Goal: Information Seeking & Learning: Learn about a topic

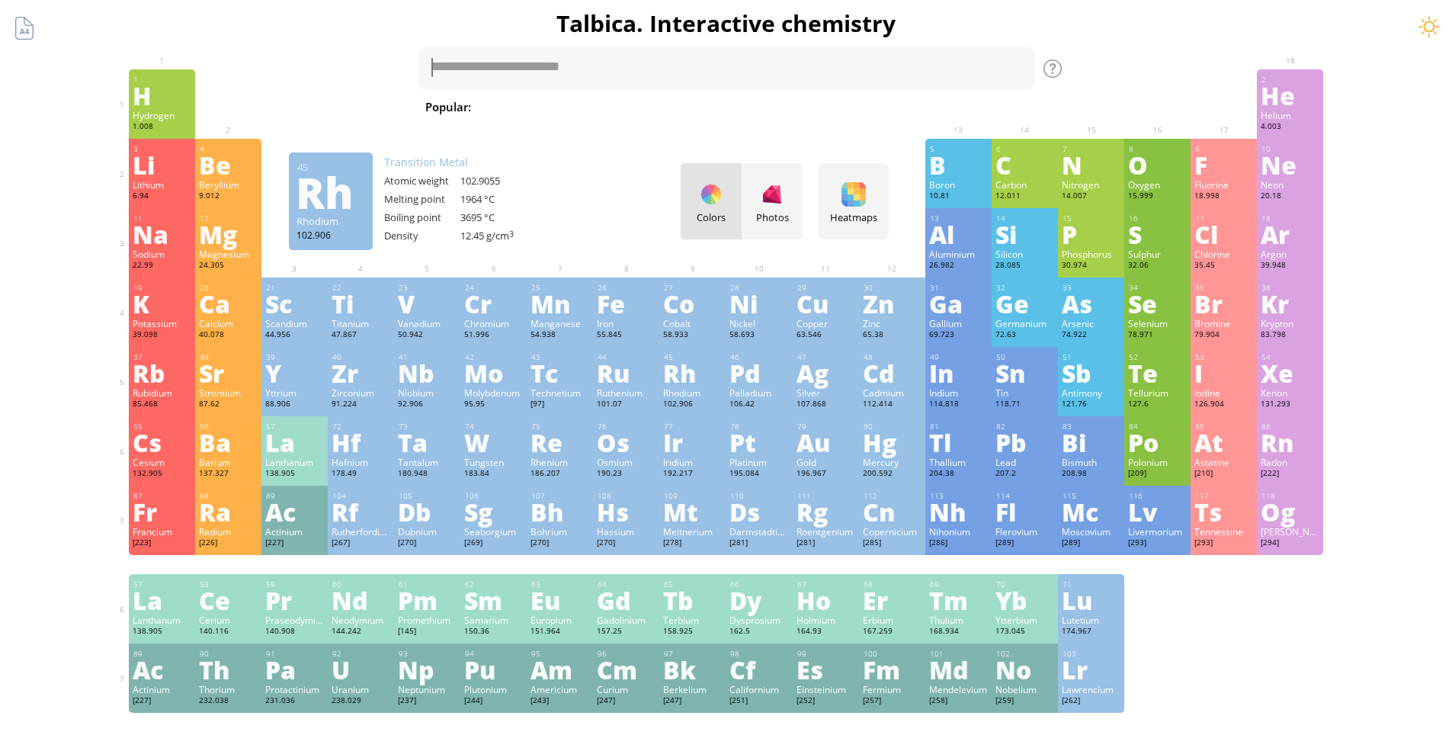
click at [683, 383] on div "Rh" at bounding box center [692, 373] width 59 height 24
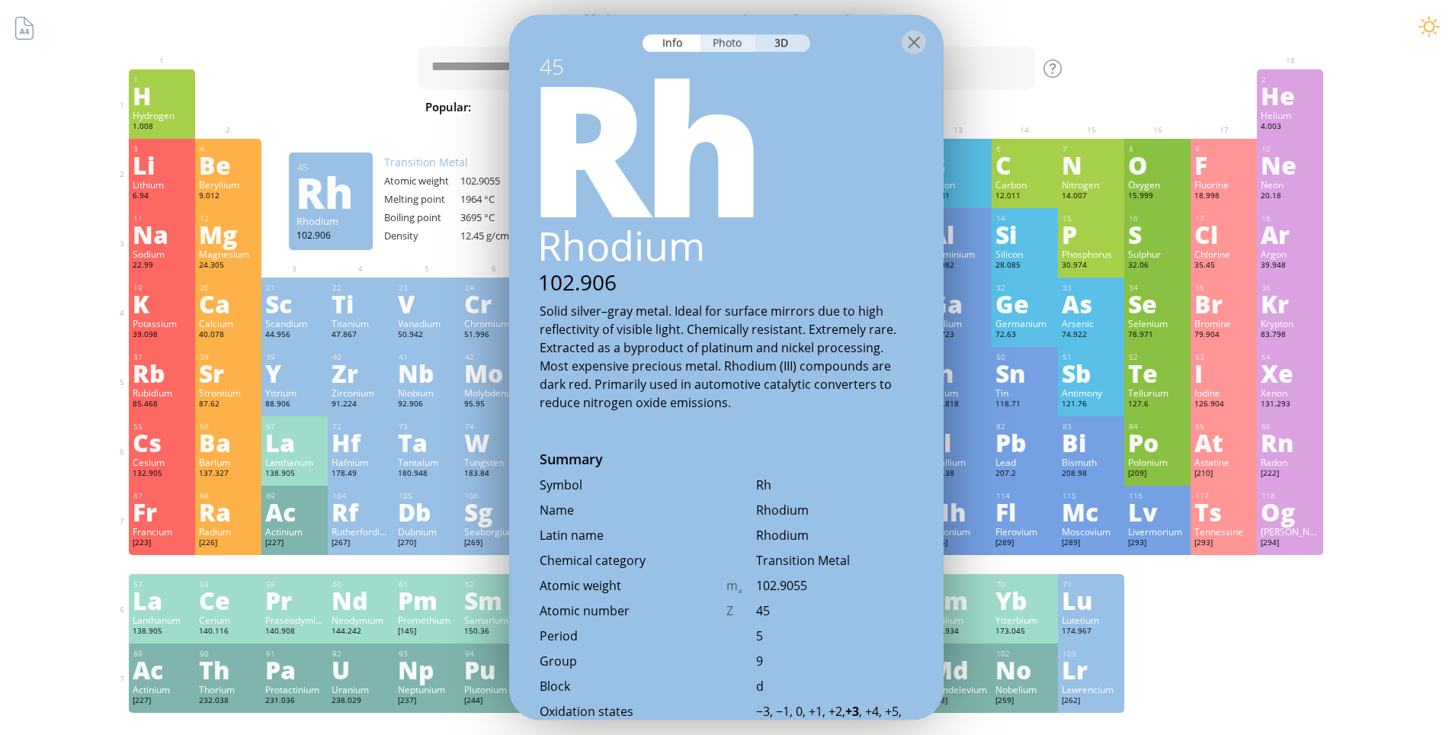
click at [723, 47] on div "Photo" at bounding box center [728, 43] width 55 height 18
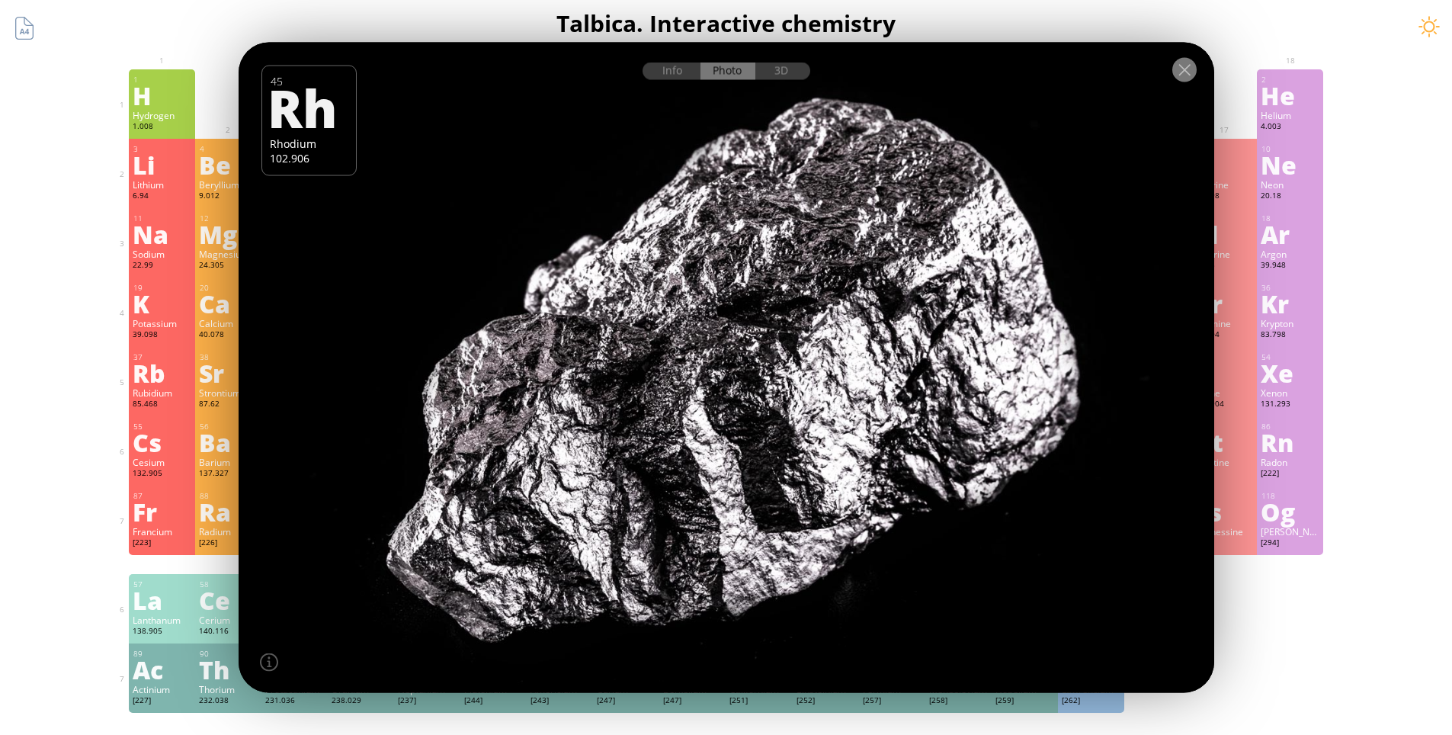
click at [1179, 68] on div at bounding box center [1185, 70] width 24 height 24
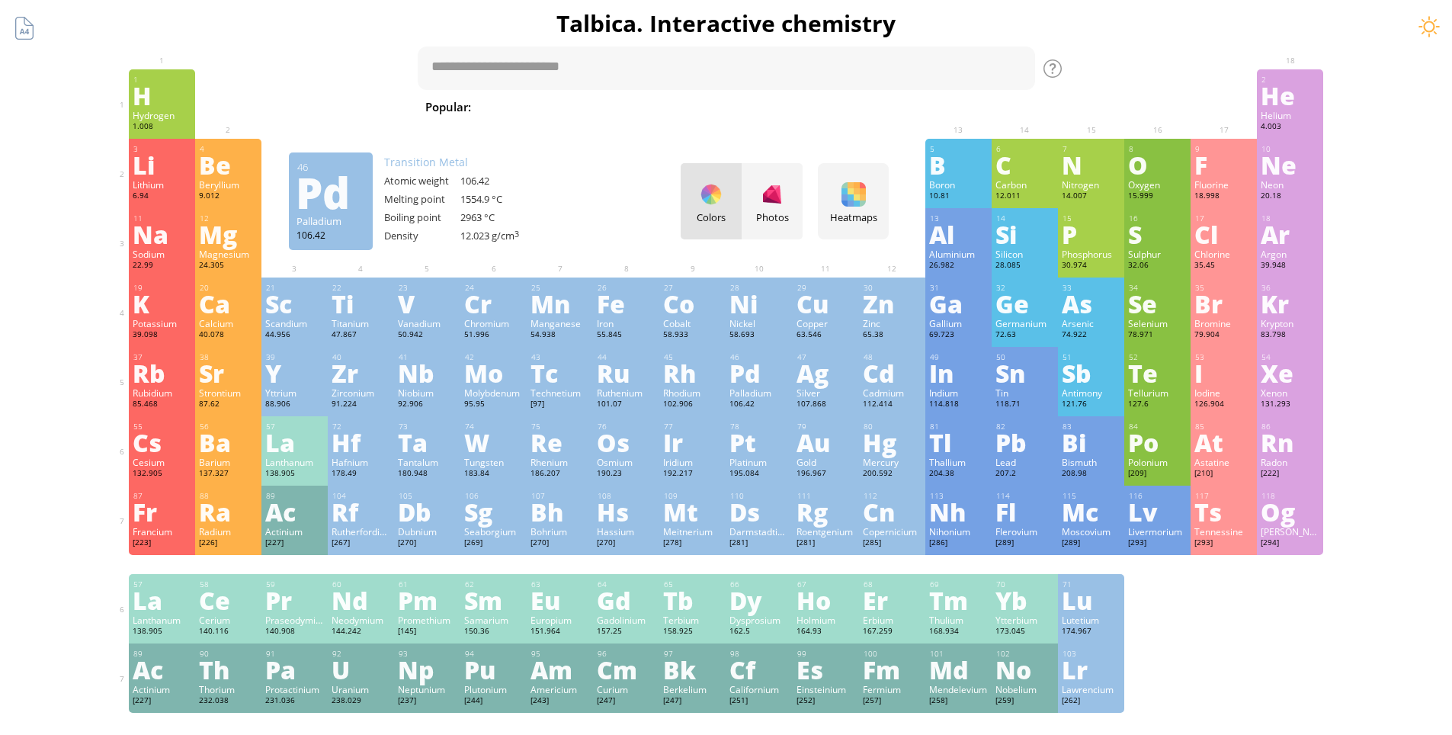
click at [750, 385] on div "Pd" at bounding box center [759, 373] width 59 height 24
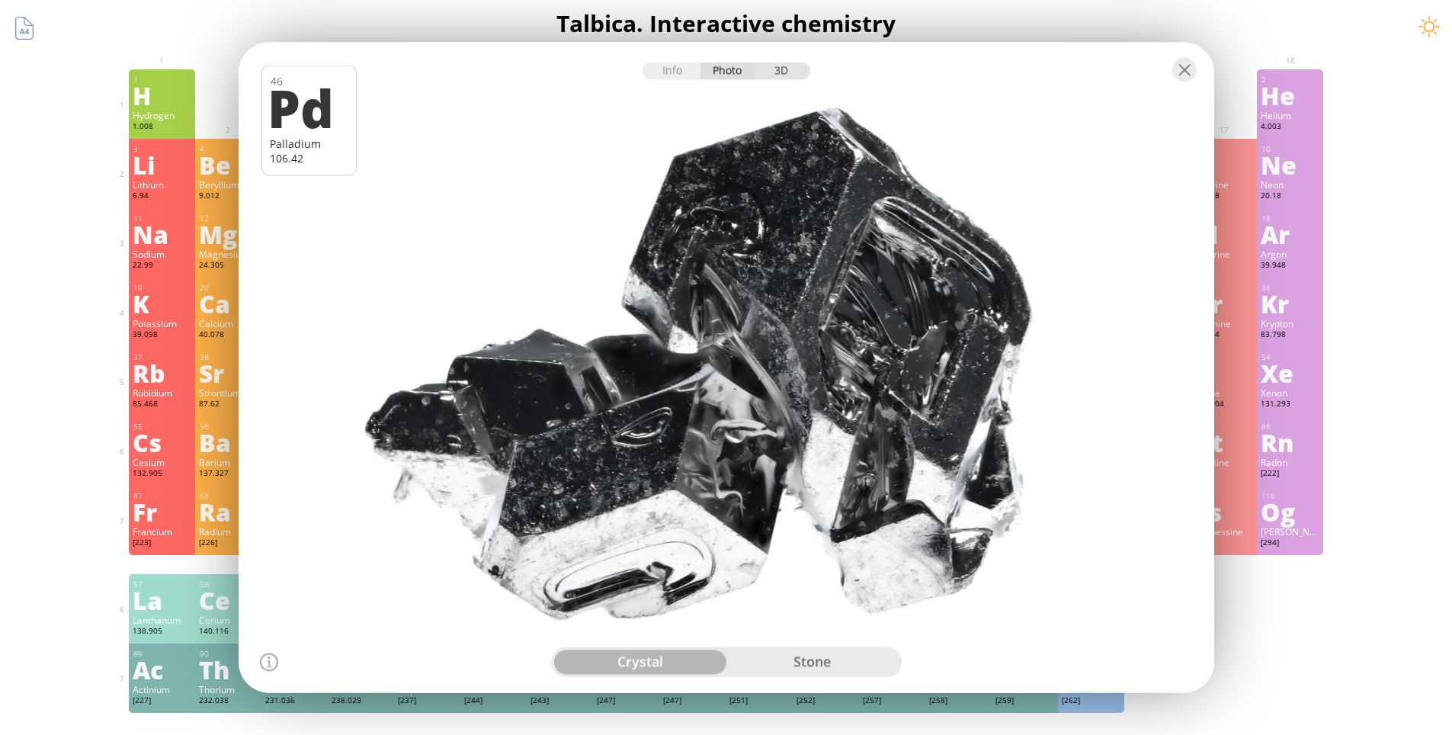
click at [778, 77] on div "3D" at bounding box center [783, 72] width 55 height 18
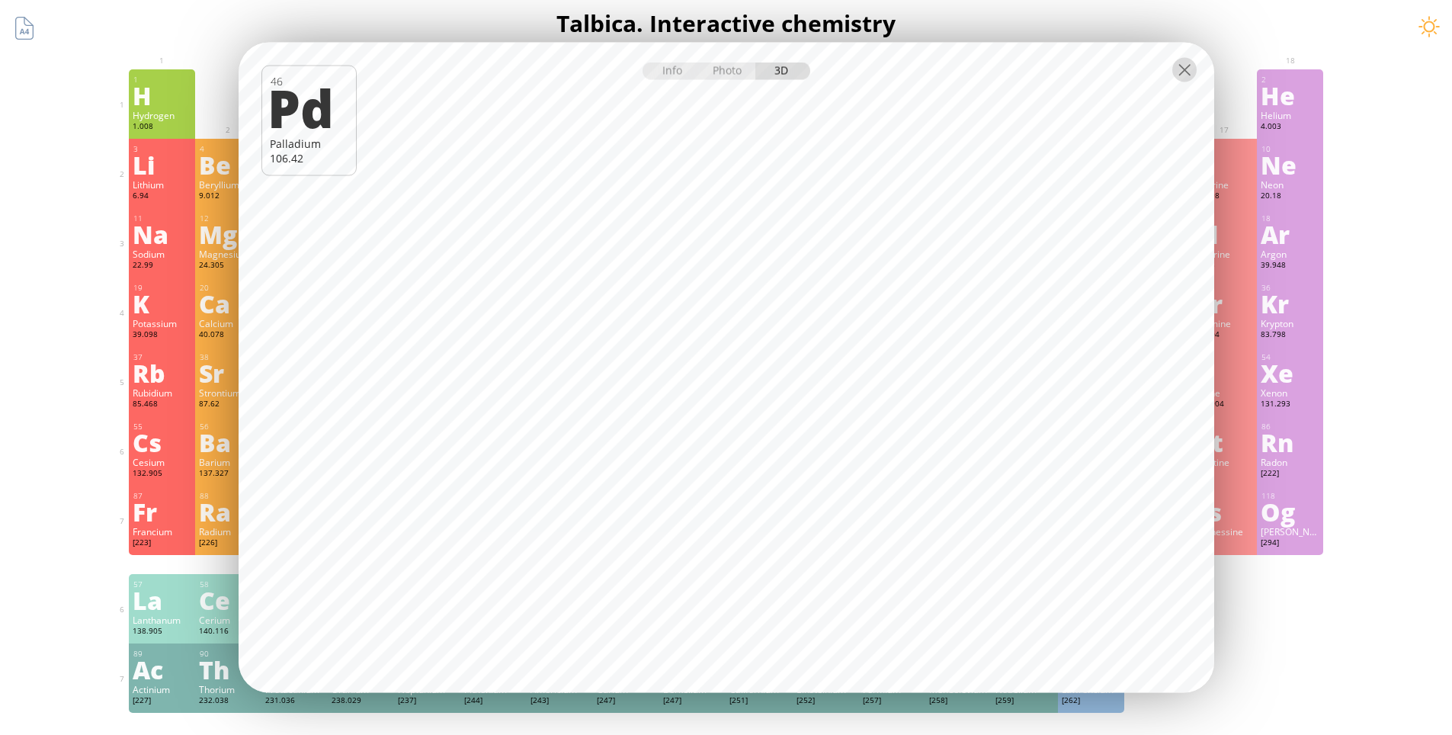
click at [1187, 72] on div at bounding box center [1185, 70] width 24 height 24
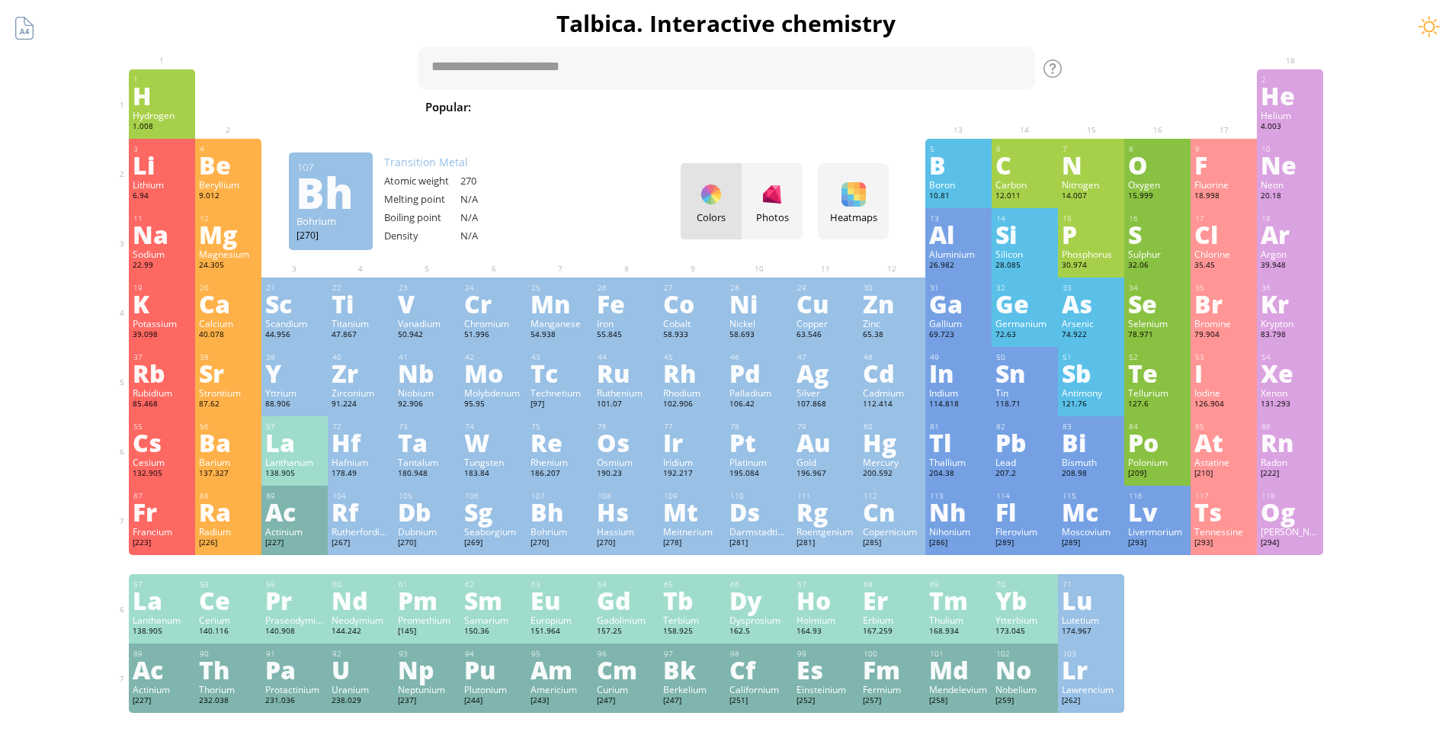
click at [553, 522] on div "Bh" at bounding box center [560, 511] width 59 height 24
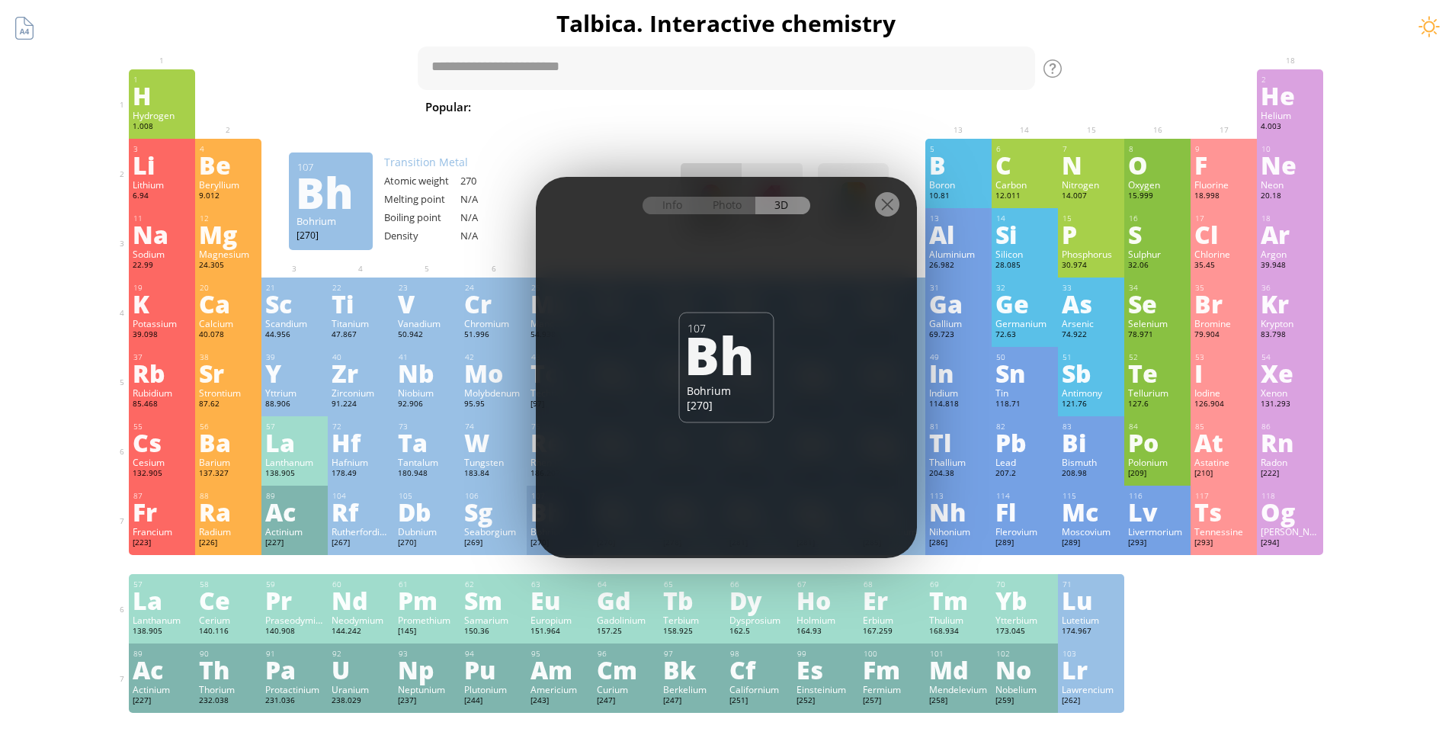
click at [889, 206] on div at bounding box center [887, 204] width 24 height 24
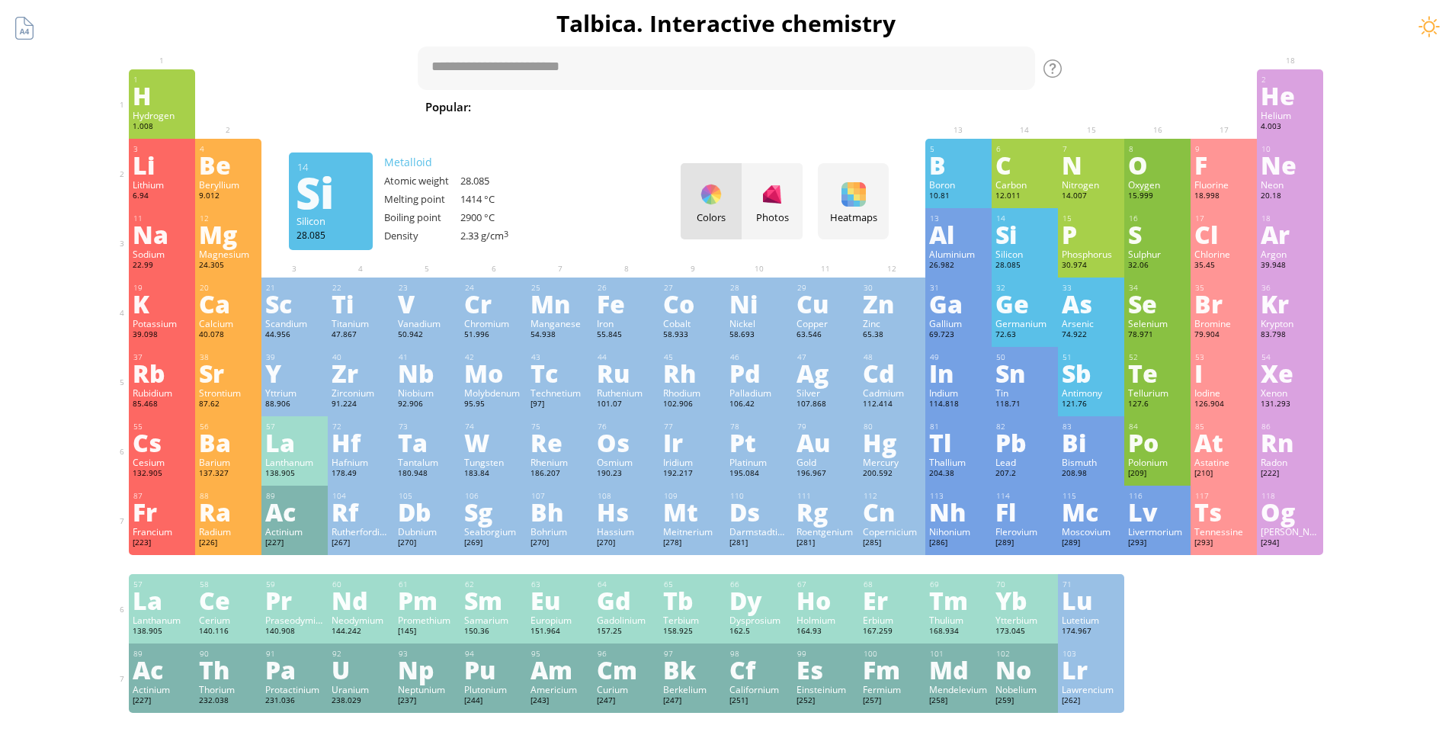
click at [1022, 236] on div "Si" at bounding box center [1025, 234] width 59 height 24
